Goal: Check status: Check status

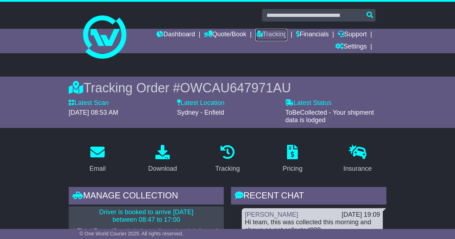
click at [268, 33] on link "Tracking" at bounding box center [271, 35] width 32 height 12
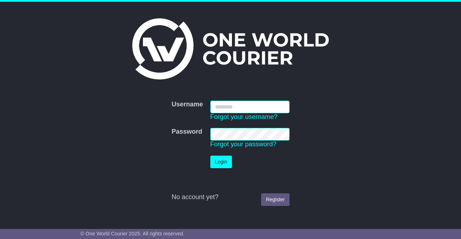
click at [229, 105] on input "Username" at bounding box center [249, 107] width 79 height 13
type input "**********"
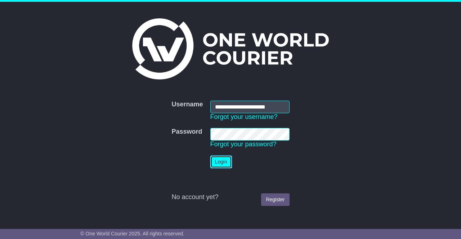
click at [219, 164] on button "Login" at bounding box center [221, 162] width 22 height 13
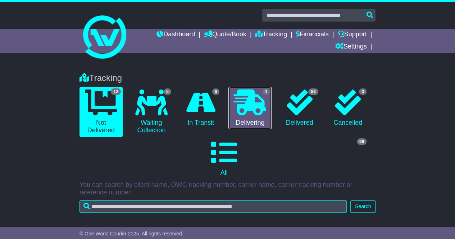
click at [255, 108] on icon at bounding box center [250, 103] width 32 height 26
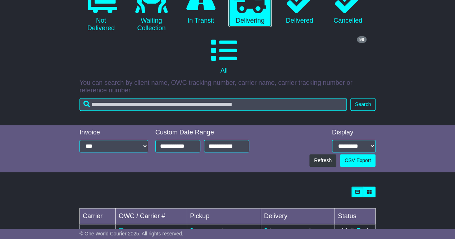
scroll to position [68, 0]
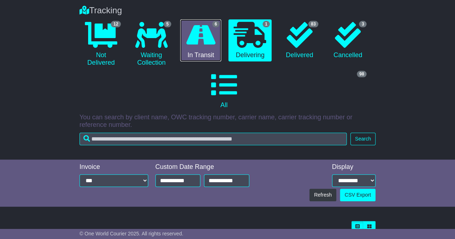
click at [198, 39] on icon at bounding box center [200, 35] width 29 height 26
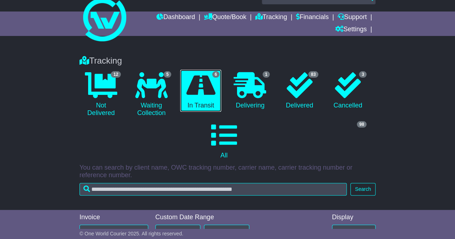
scroll to position [0, 0]
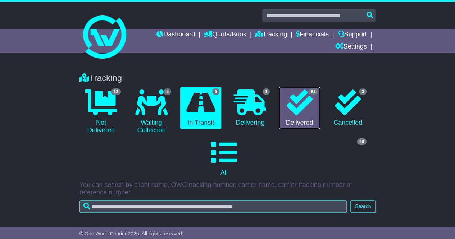
click at [300, 109] on icon at bounding box center [299, 103] width 26 height 26
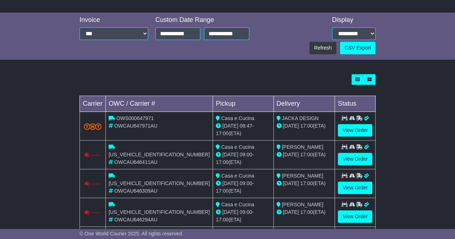
scroll to position [216, 0]
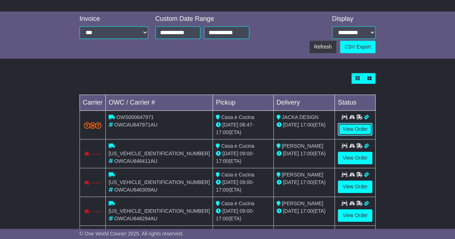
click at [353, 129] on link "View Order" at bounding box center [355, 129] width 35 height 13
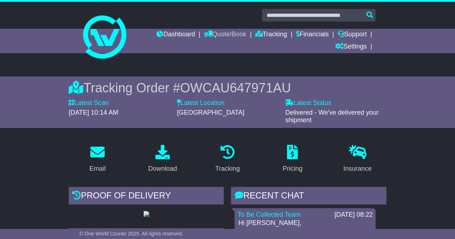
click at [226, 33] on link "Quote/Book" at bounding box center [225, 35] width 42 height 12
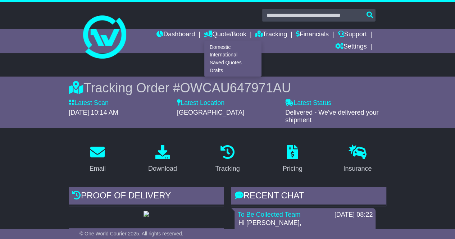
click at [425, 18] on div at bounding box center [227, 34] width 455 height 64
